Goal: Transaction & Acquisition: Purchase product/service

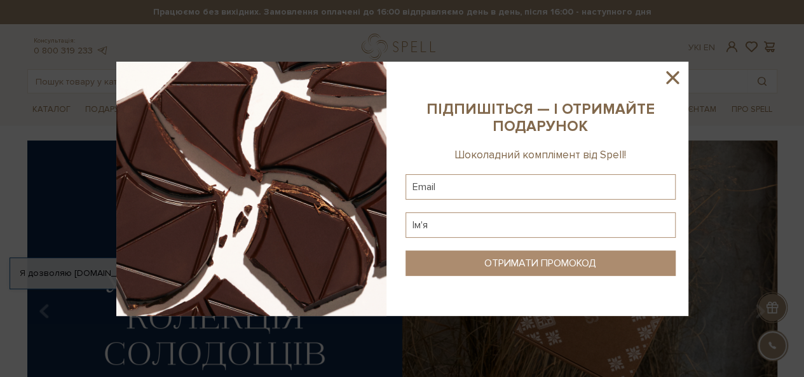
click at [673, 81] on icon at bounding box center [673, 78] width 22 height 22
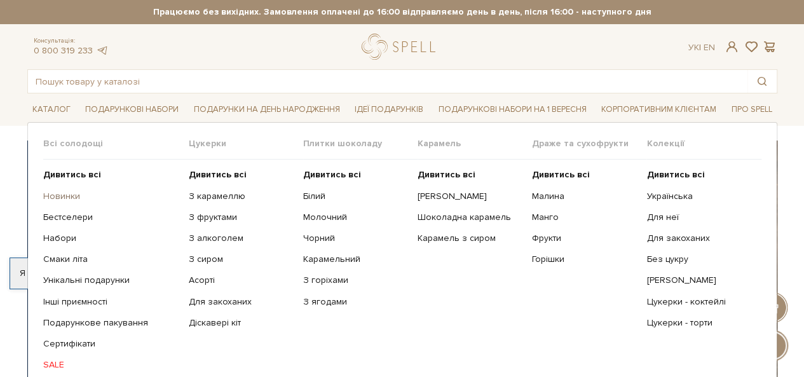
click at [64, 194] on link "Новинки" at bounding box center [111, 196] width 136 height 11
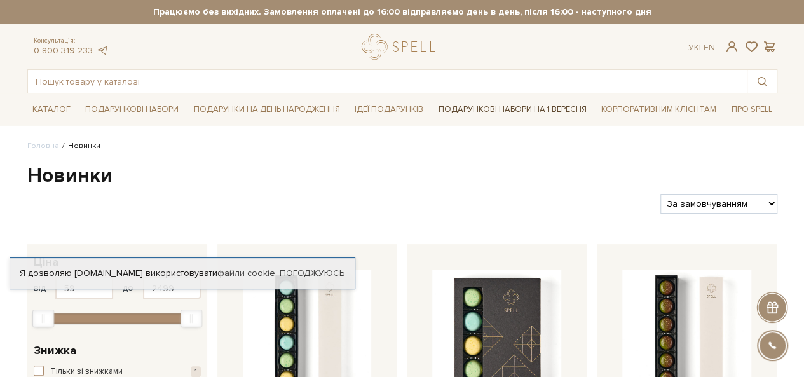
click at [491, 106] on link "Подарункові набори на 1 Вересня" at bounding box center [513, 110] width 158 height 22
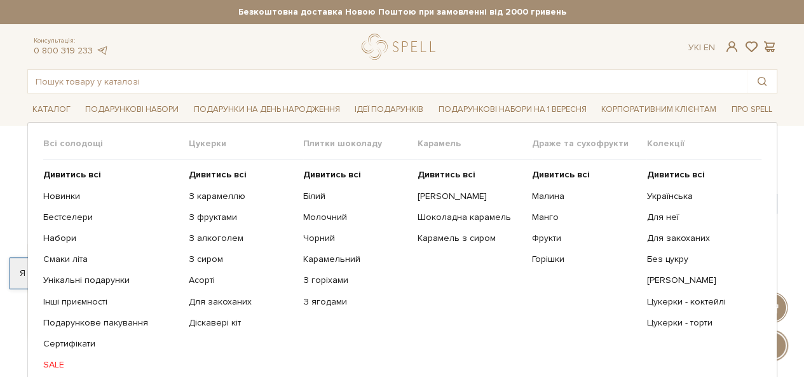
click at [327, 141] on span "Плитки шоколаду" at bounding box center [360, 143] width 114 height 11
click at [312, 176] on b "Дивитись всі" at bounding box center [332, 174] width 58 height 11
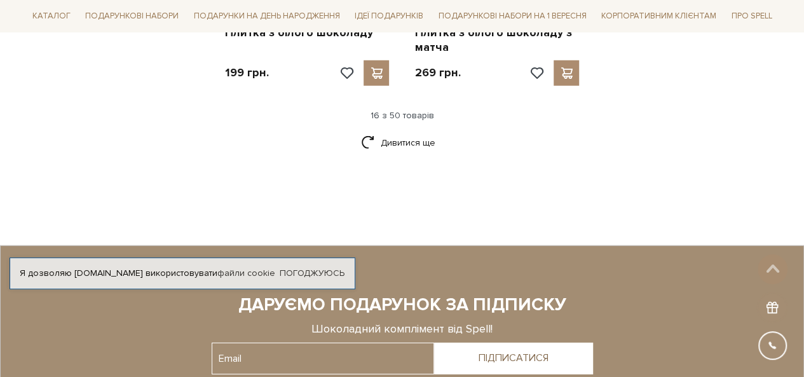
scroll to position [1717, 0]
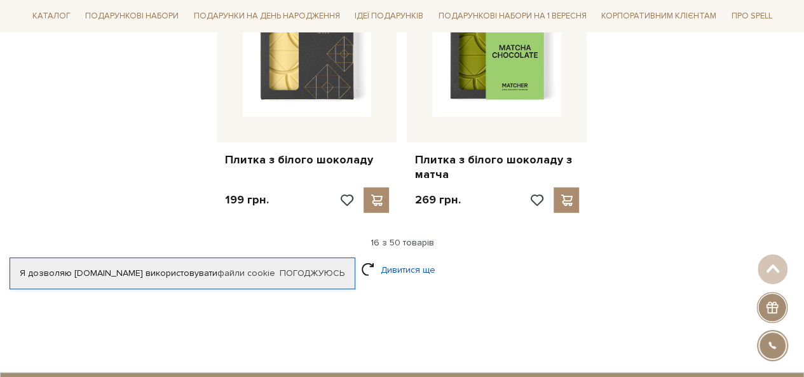
click at [389, 259] on link "Дивитися ще" at bounding box center [402, 270] width 83 height 22
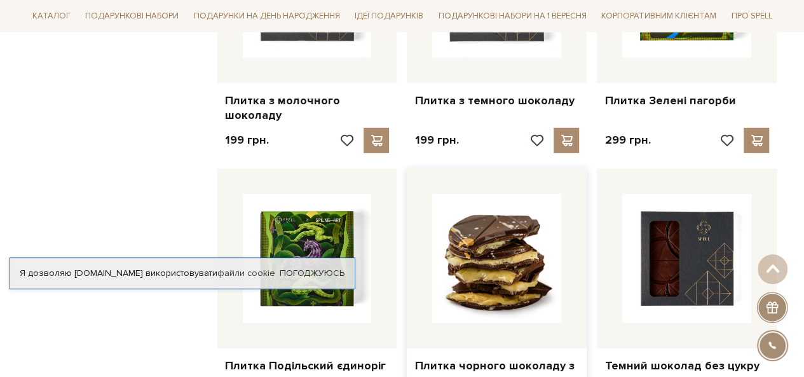
scroll to position [2035, 0]
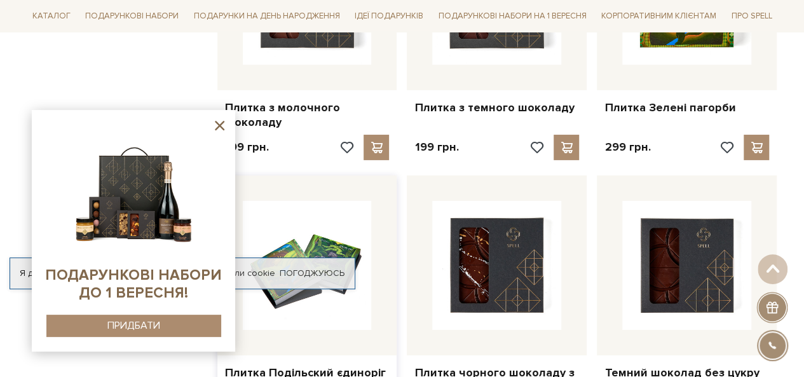
click at [337, 226] on img at bounding box center [307, 265] width 129 height 129
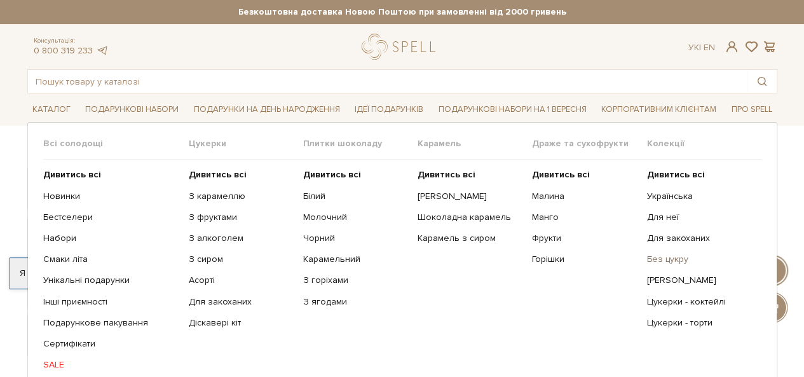
click at [662, 256] on link "Без цукру" at bounding box center [699, 259] width 105 height 11
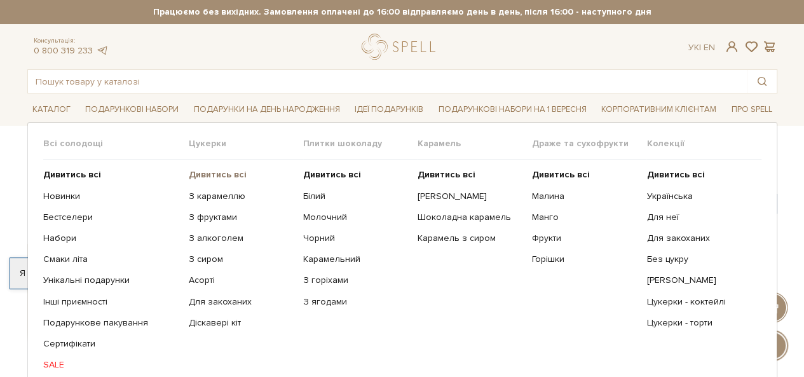
click at [196, 176] on b "Дивитись всі" at bounding box center [218, 174] width 58 height 11
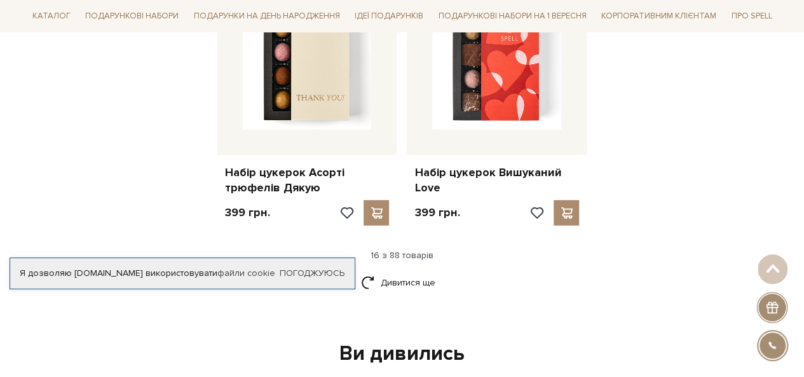
scroll to position [1780, 0]
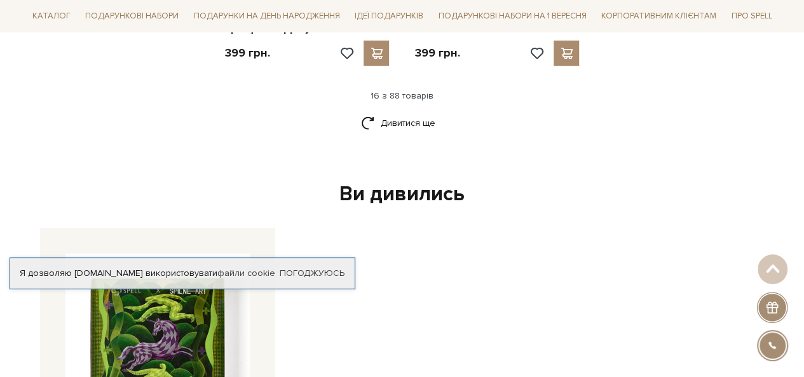
click at [388, 133] on div "Дивитися ще" at bounding box center [402, 131] width 760 height 38
click at [388, 124] on link "Дивитися ще" at bounding box center [402, 123] width 83 height 22
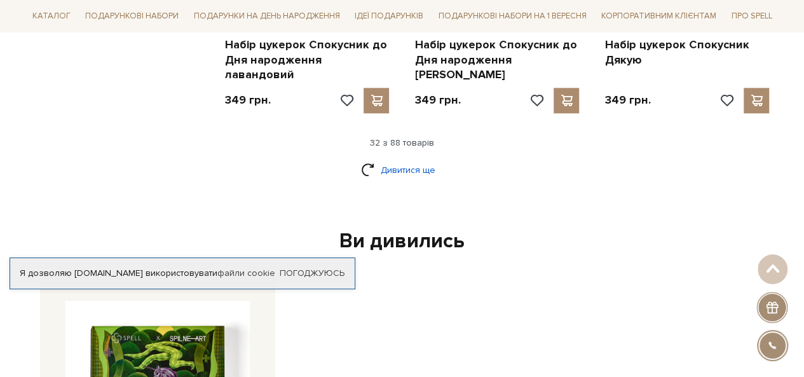
scroll to position [3052, 0]
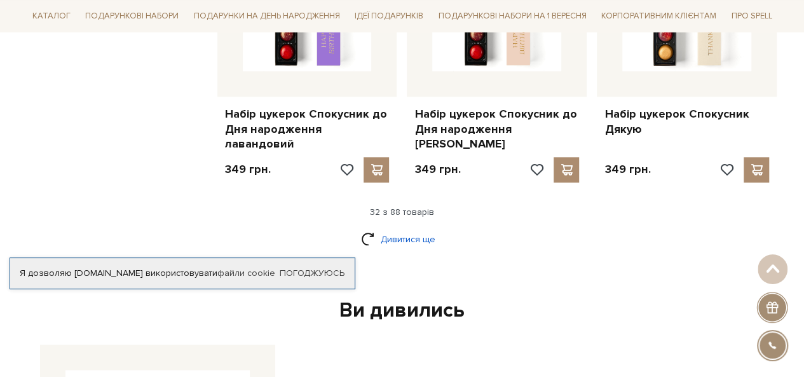
click at [392, 228] on link "Дивитися ще" at bounding box center [402, 239] width 83 height 22
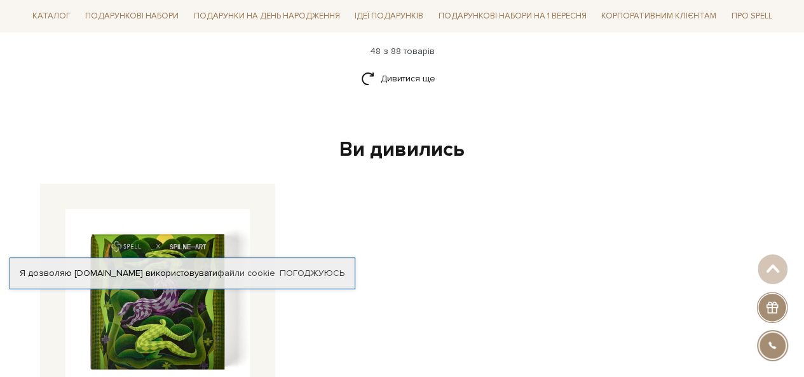
scroll to position [4641, 0]
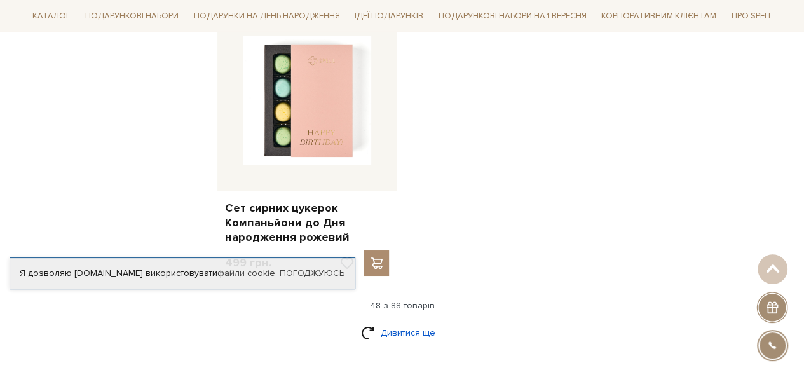
click at [394, 322] on link "Дивитися ще" at bounding box center [402, 333] width 83 height 22
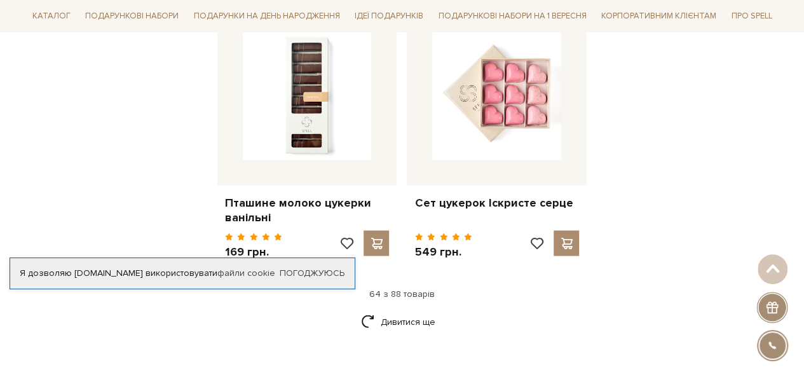
scroll to position [6167, 0]
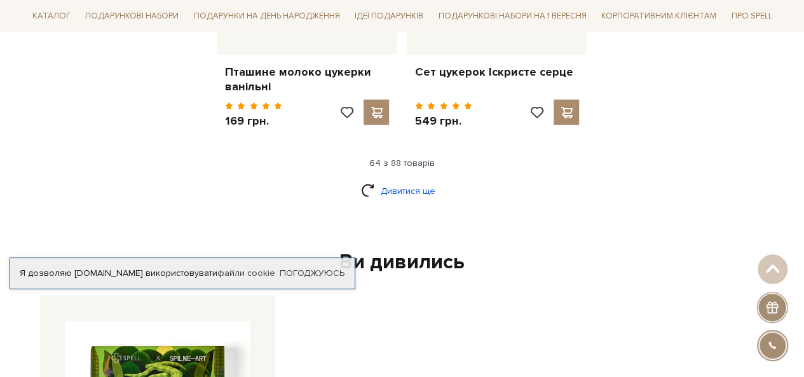
click at [392, 180] on link "Дивитися ще" at bounding box center [402, 191] width 83 height 22
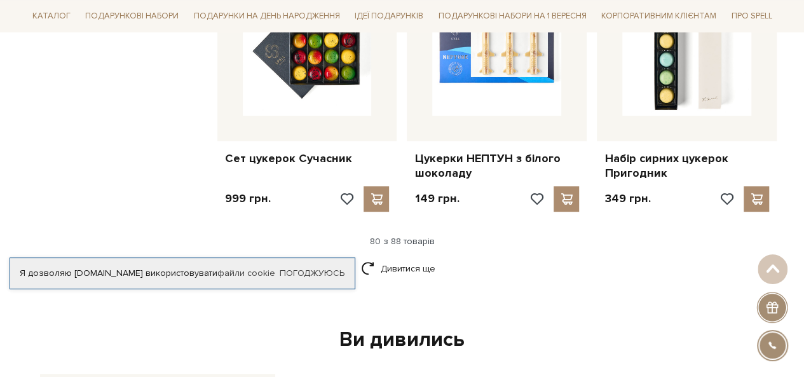
scroll to position [7439, 0]
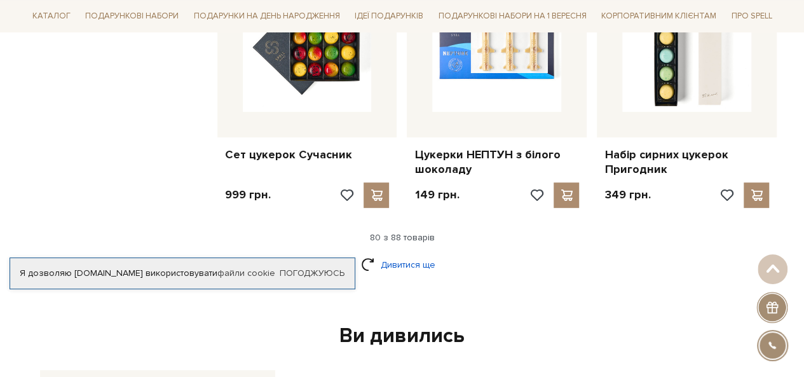
click at [400, 254] on link "Дивитися ще" at bounding box center [402, 265] width 83 height 22
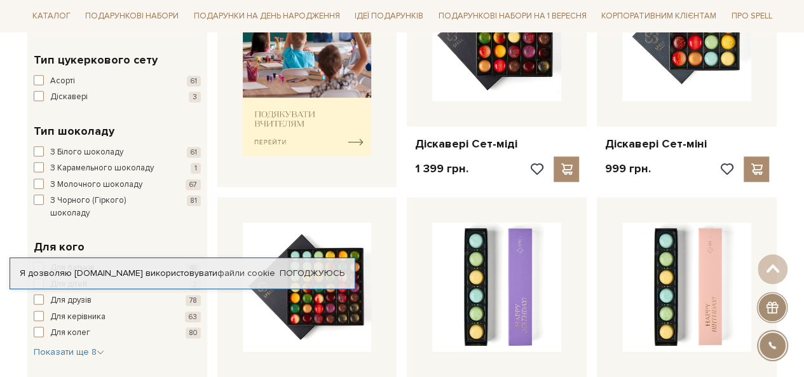
scroll to position [0, 0]
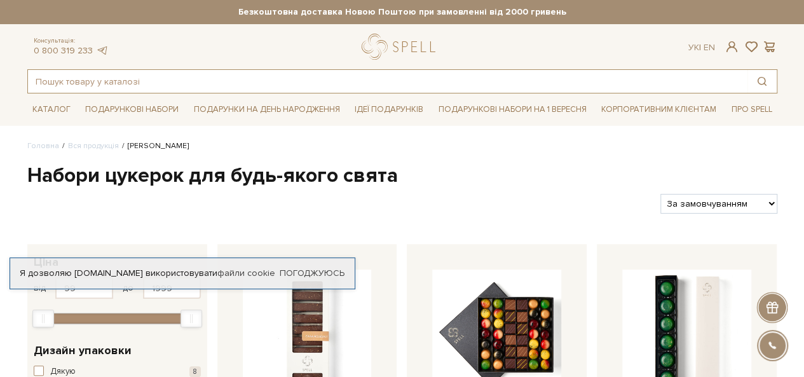
click at [487, 81] on input "text" at bounding box center [388, 81] width 720 height 23
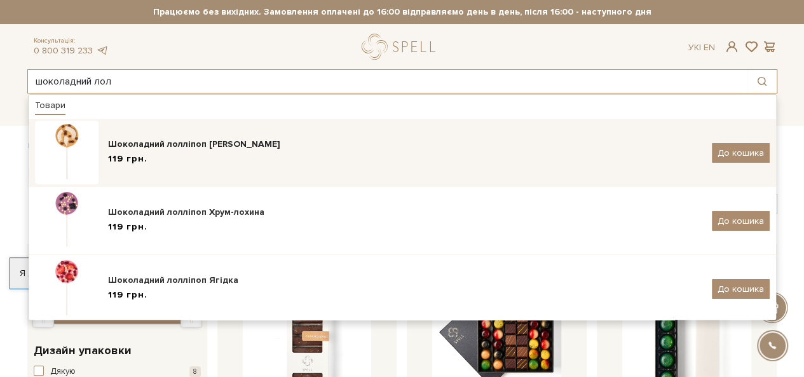
type input "шоколадний лол"
click at [189, 144] on div "Шоколадний лолліпоп [PERSON_NAME]" at bounding box center [405, 144] width 594 height 13
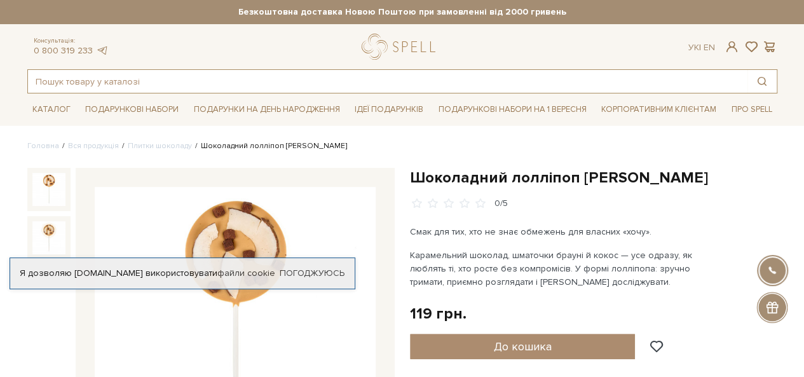
click at [220, 73] on input "text" at bounding box center [388, 81] width 720 height 23
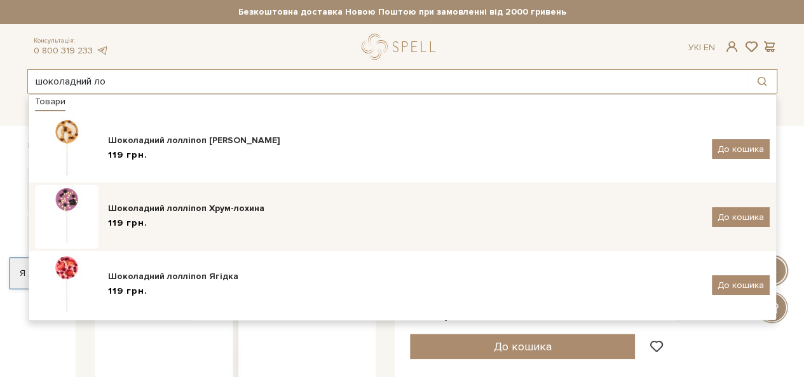
scroll to position [5, 0]
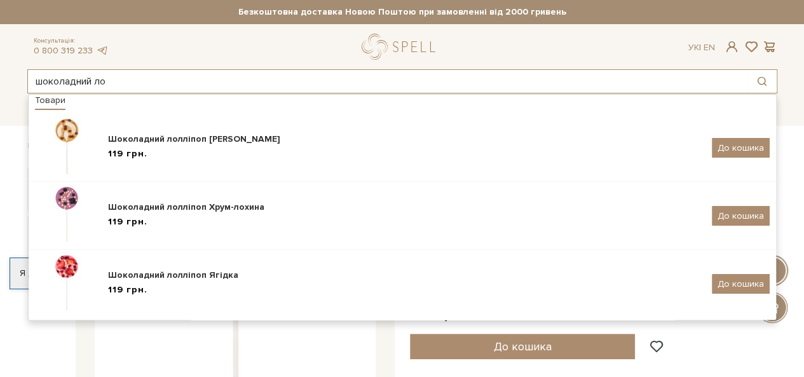
type input "шоколадний ло"
